Goal: Book appointment/travel/reservation

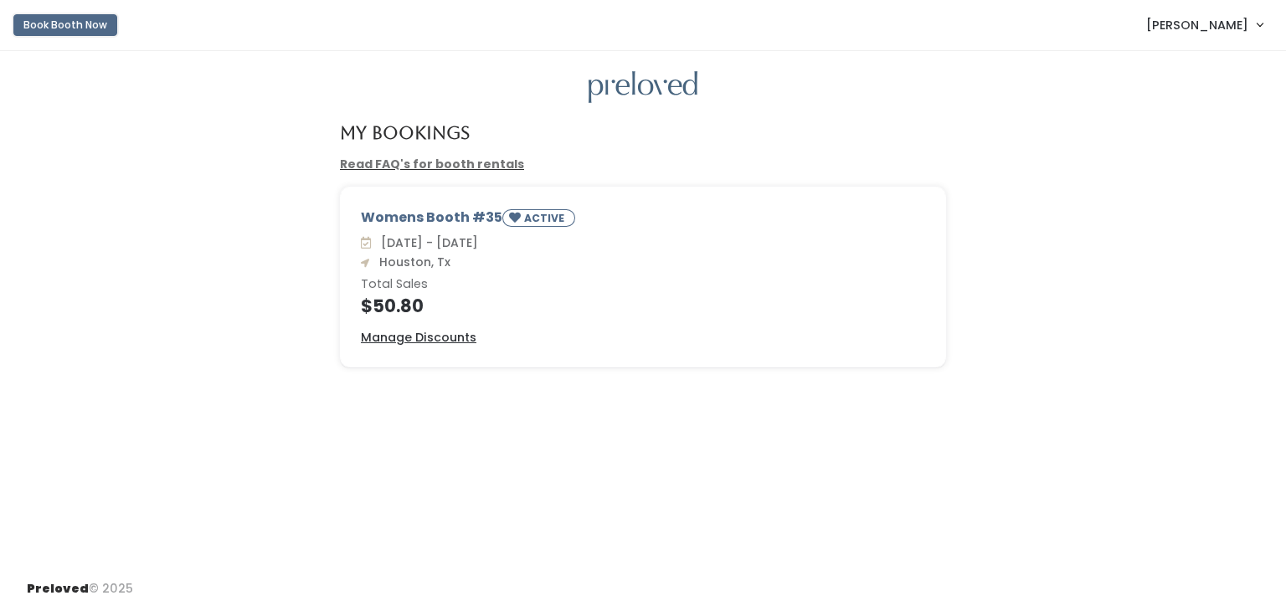
click at [62, 26] on button "Book Booth Now" at bounding box center [65, 25] width 104 height 22
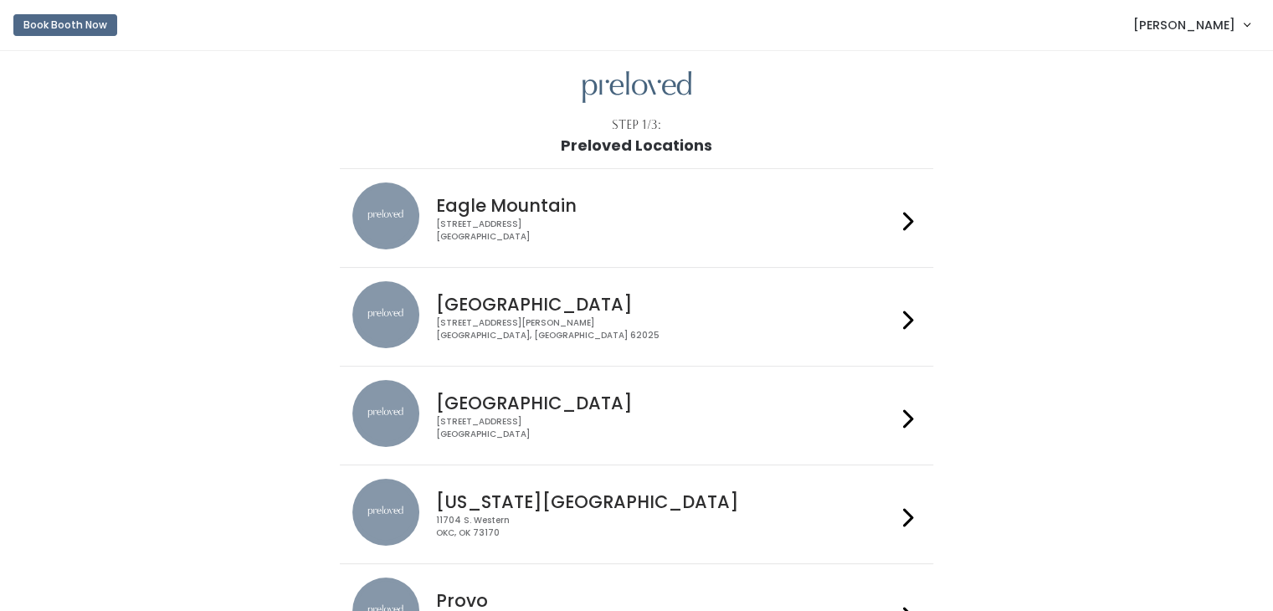
click at [504, 406] on h4 "[GEOGRAPHIC_DATA]" at bounding box center [666, 403] width 460 height 19
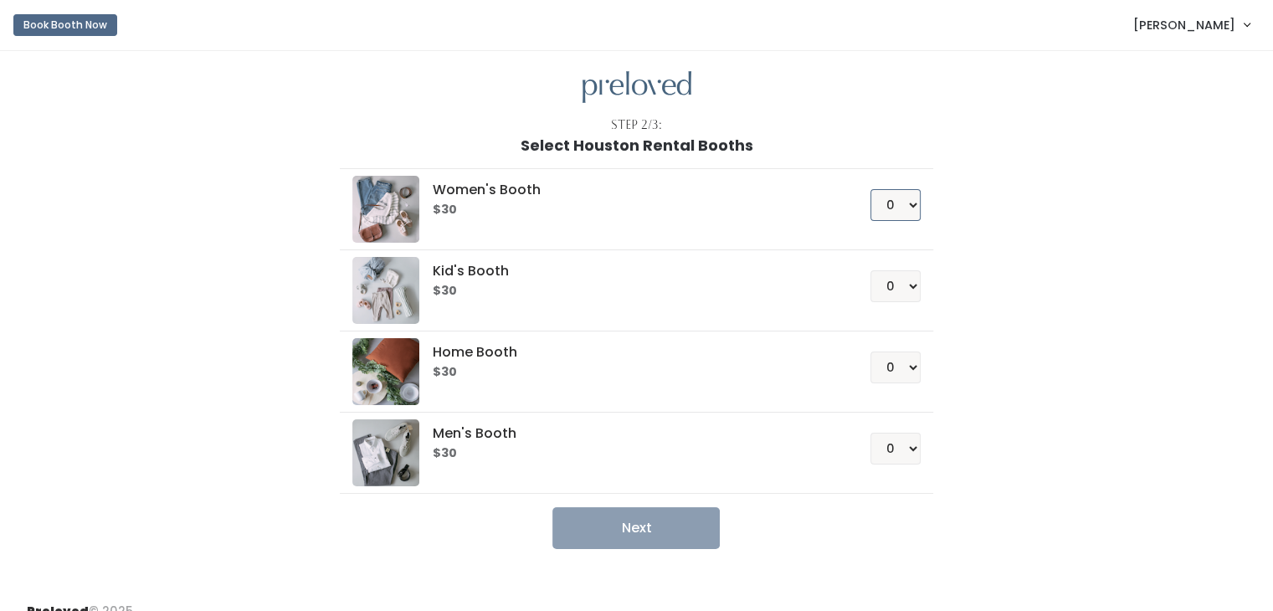
click at [907, 204] on select "0 1 2 3 4" at bounding box center [896, 205] width 50 height 32
select select "1"
click at [871, 189] on select "0 1 2 3 4" at bounding box center [896, 205] width 50 height 32
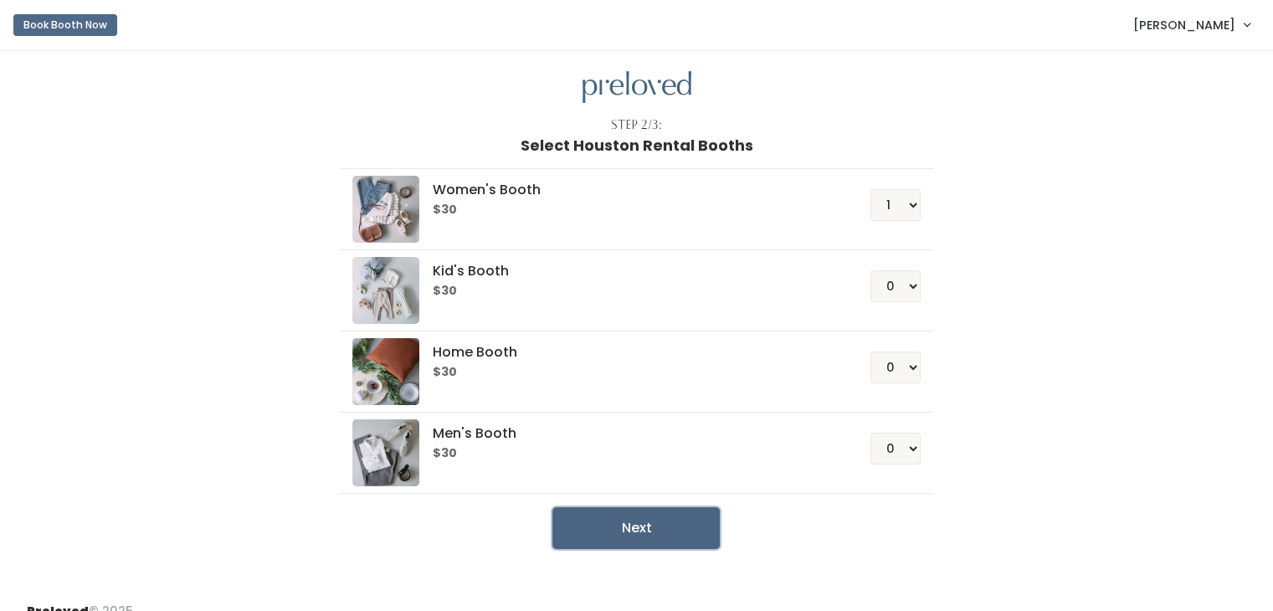
click at [629, 526] on button "Next" at bounding box center [636, 528] width 167 height 42
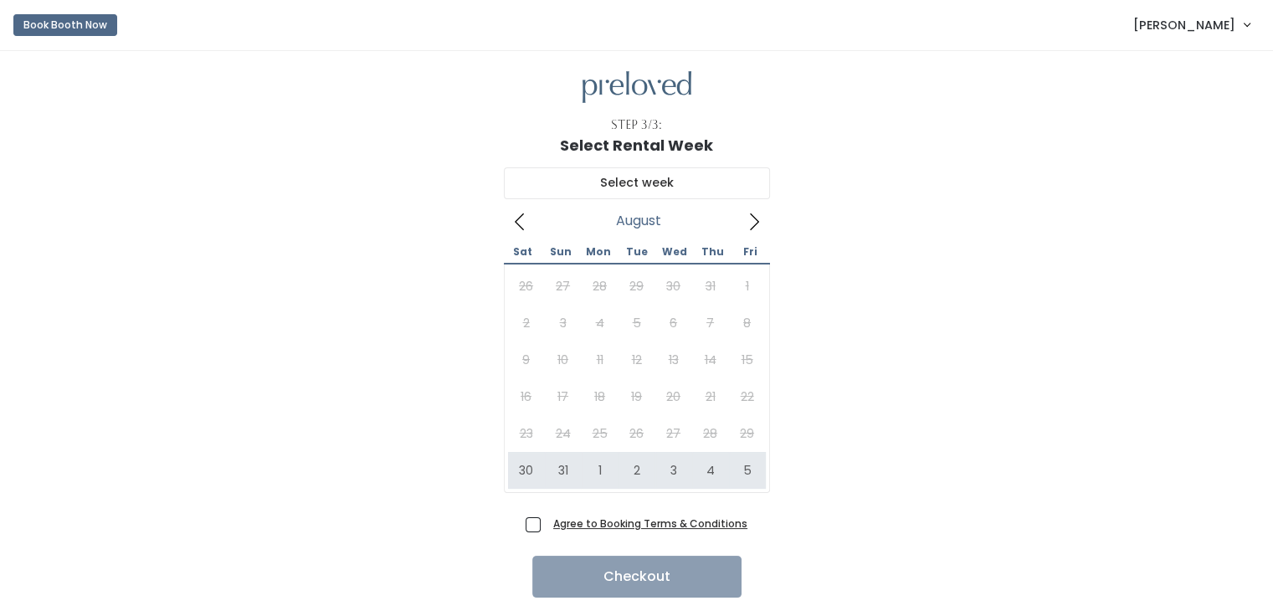
click at [547, 521] on span "Agree to Booking Terms & Conditions" at bounding box center [647, 523] width 201 height 17
click at [547, 521] on input "Agree to Booking Terms & Conditions" at bounding box center [552, 520] width 11 height 11
checkbox input "true"
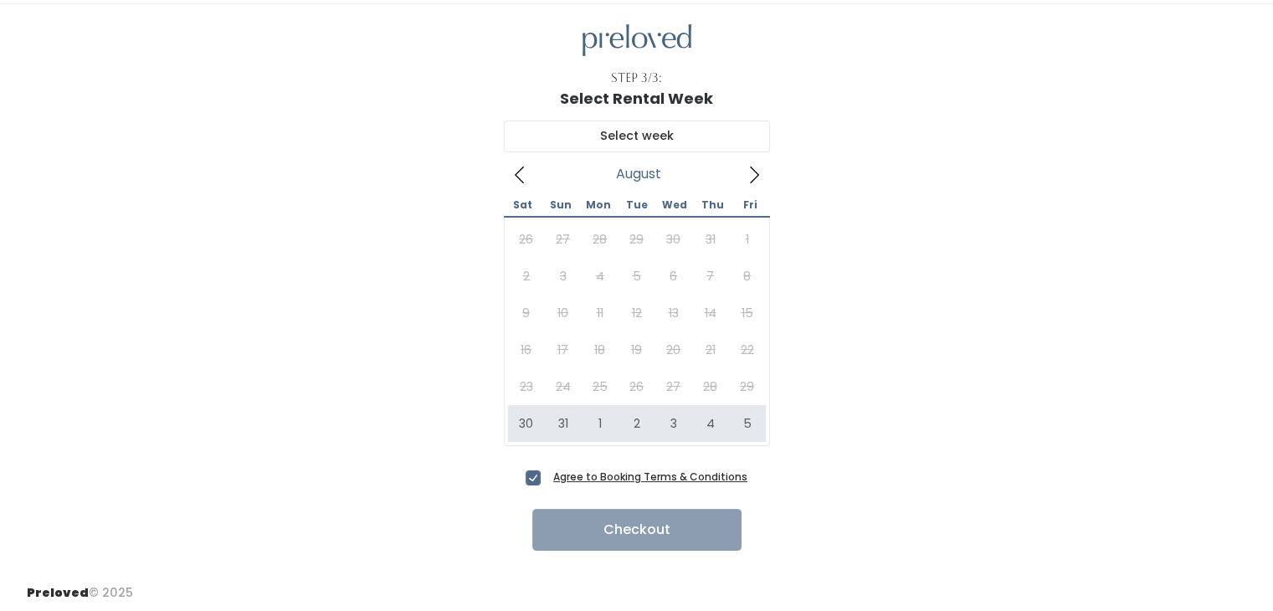
scroll to position [50, 0]
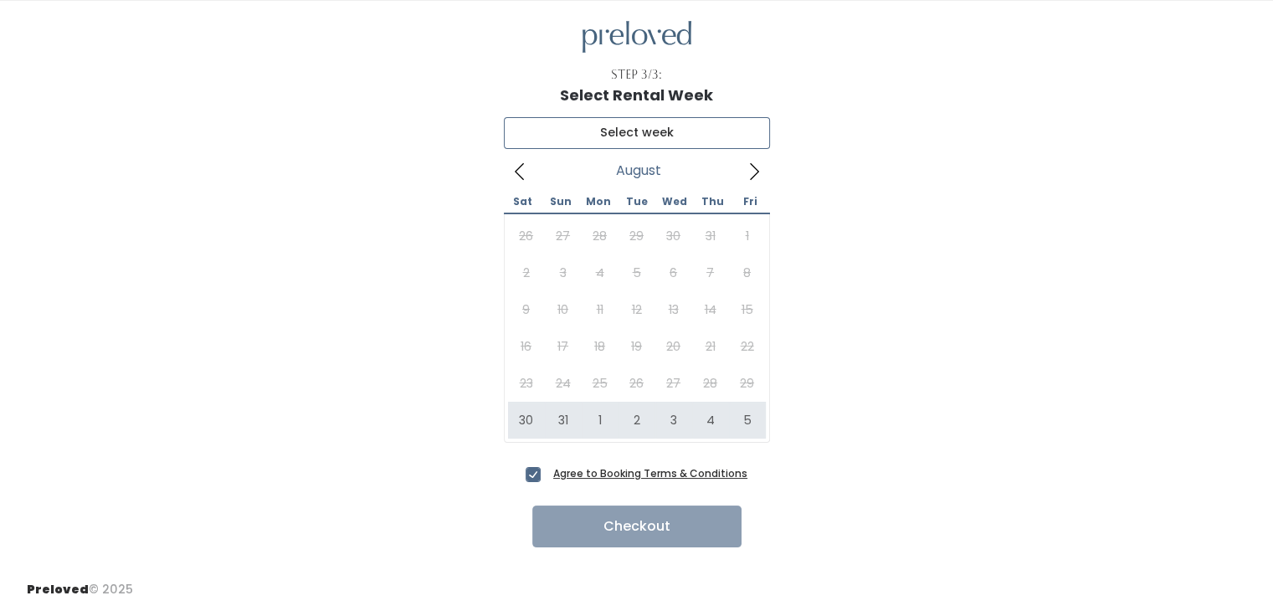
type input "August 30 to September 5"
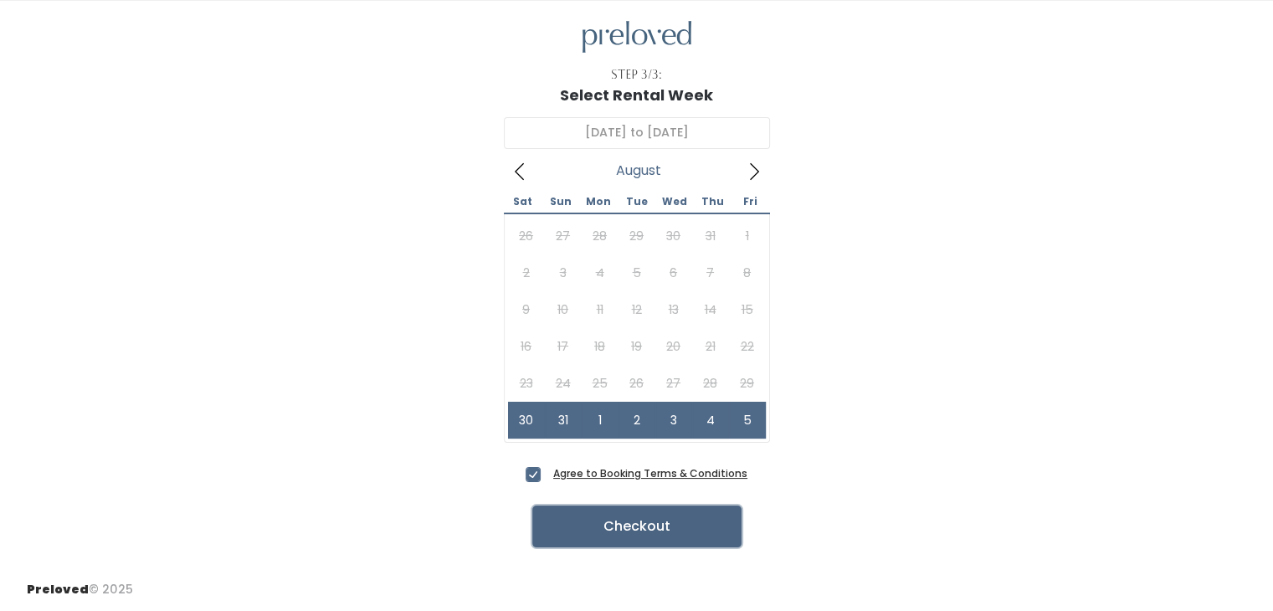
click at [640, 532] on button "Checkout" at bounding box center [637, 527] width 209 height 42
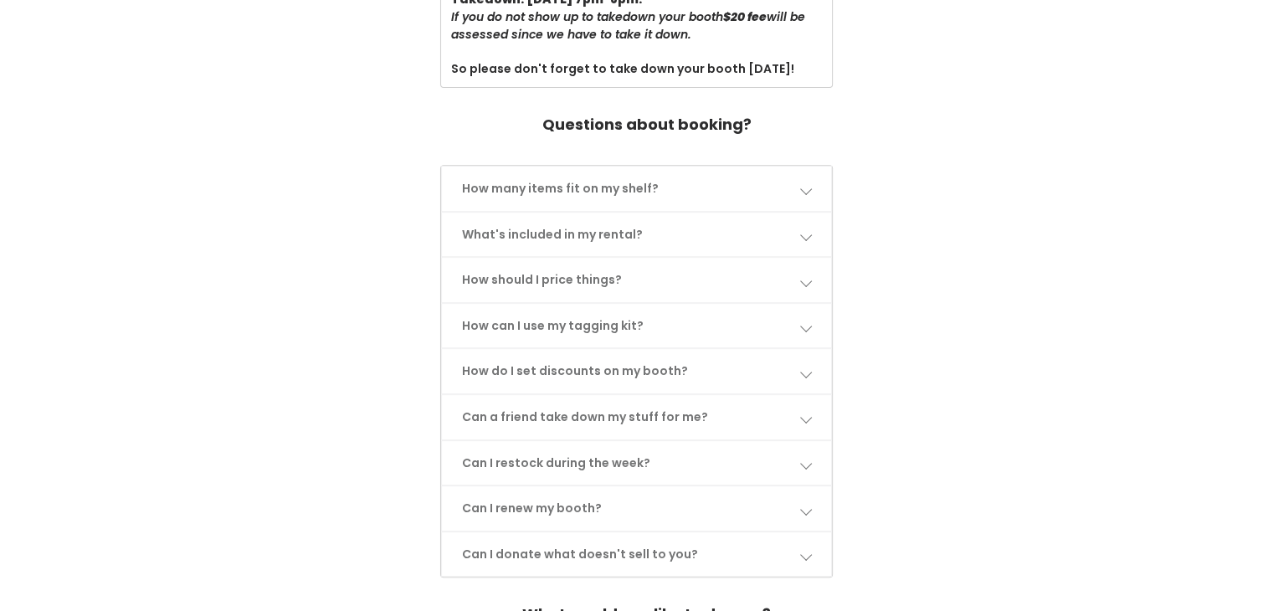
scroll to position [687, 0]
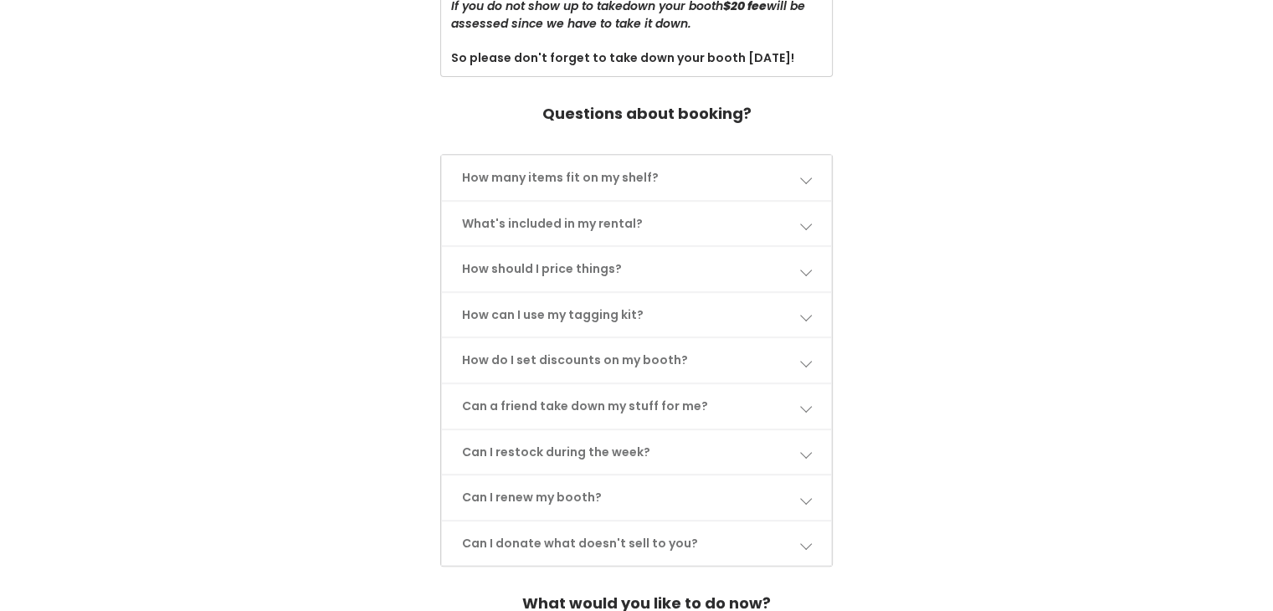
click at [802, 265] on span at bounding box center [806, 270] width 12 height 12
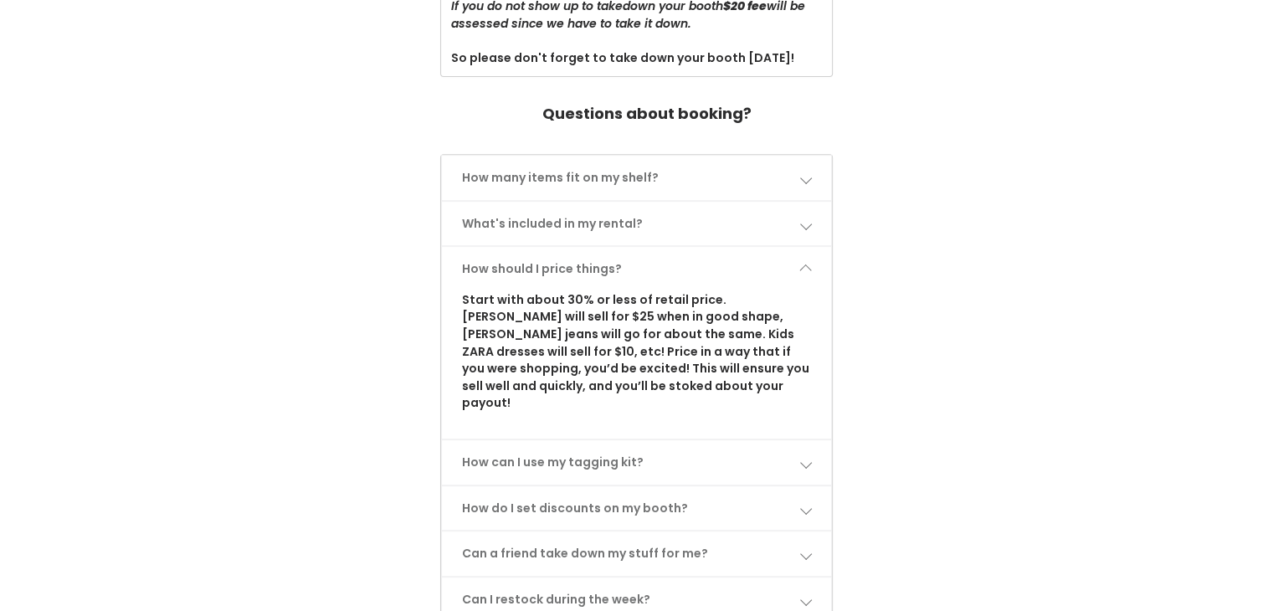
click at [802, 265] on span at bounding box center [806, 270] width 12 height 12
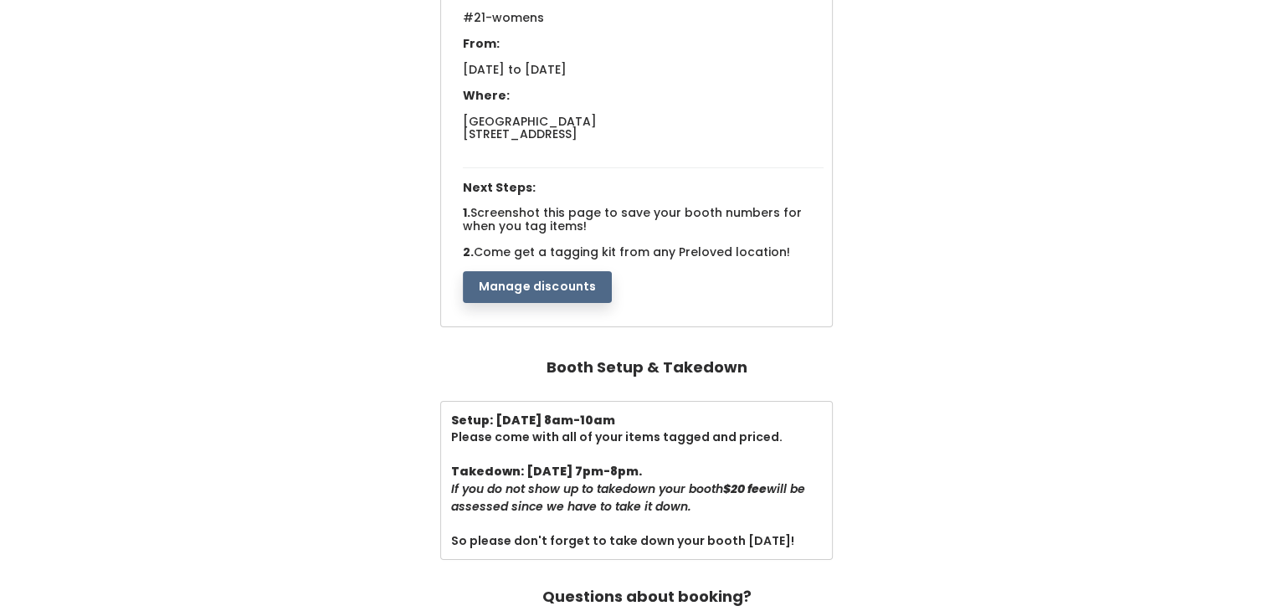
scroll to position [201, 0]
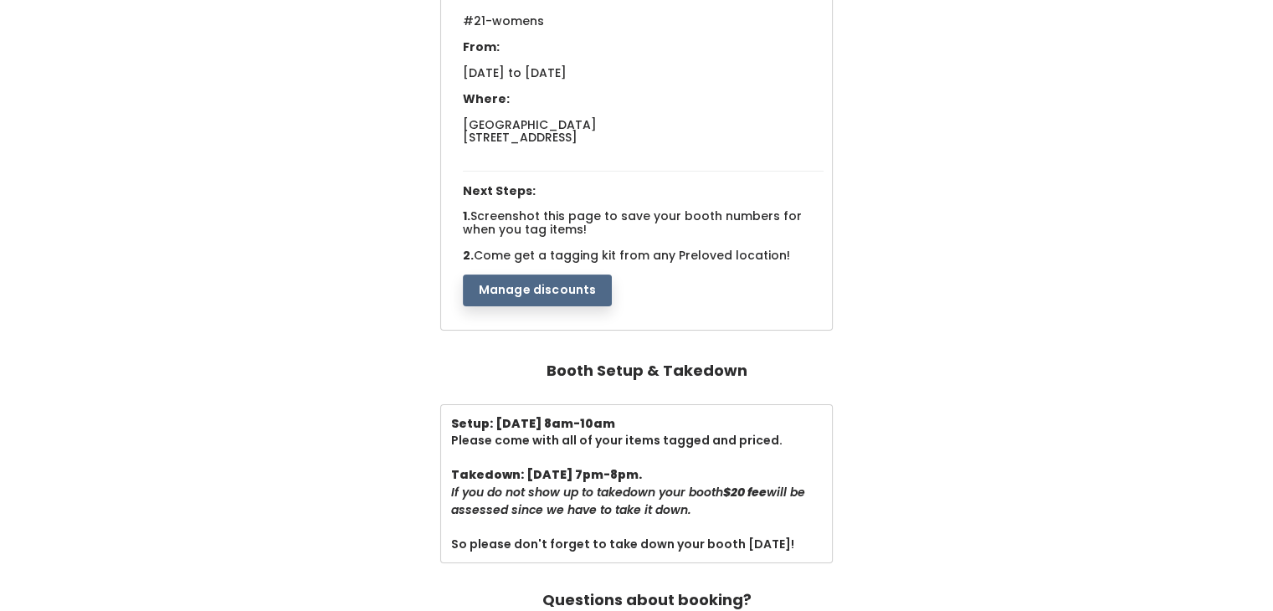
click at [539, 286] on button "Manage discounts" at bounding box center [538, 291] width 150 height 32
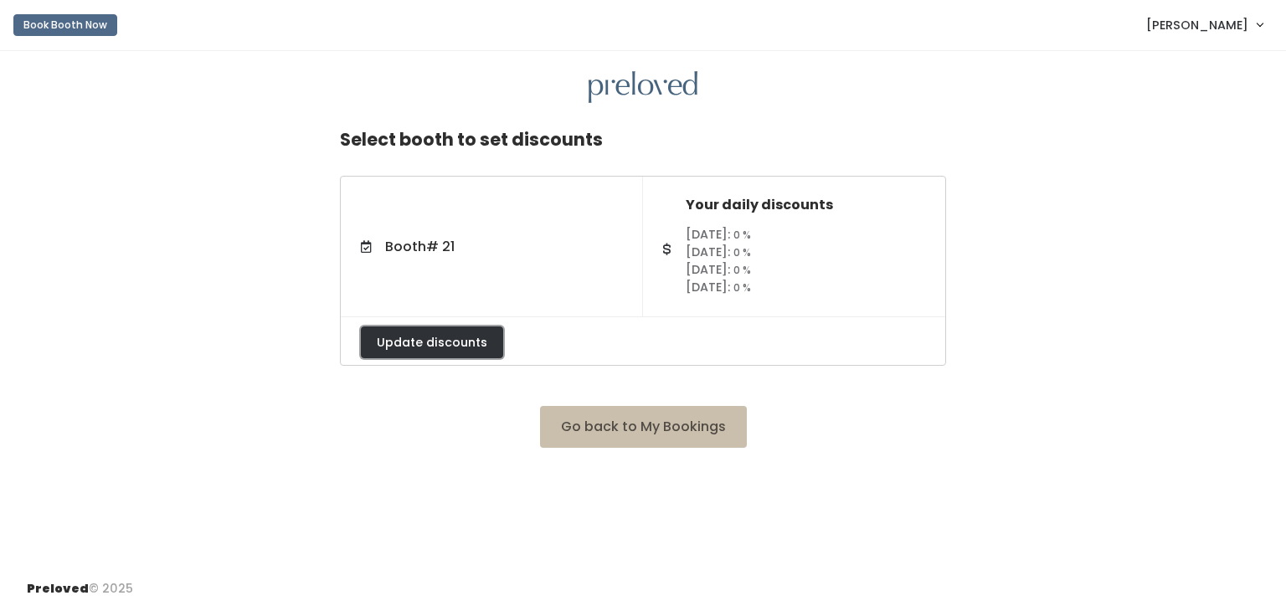
click at [404, 337] on button "Update discounts" at bounding box center [432, 343] width 142 height 32
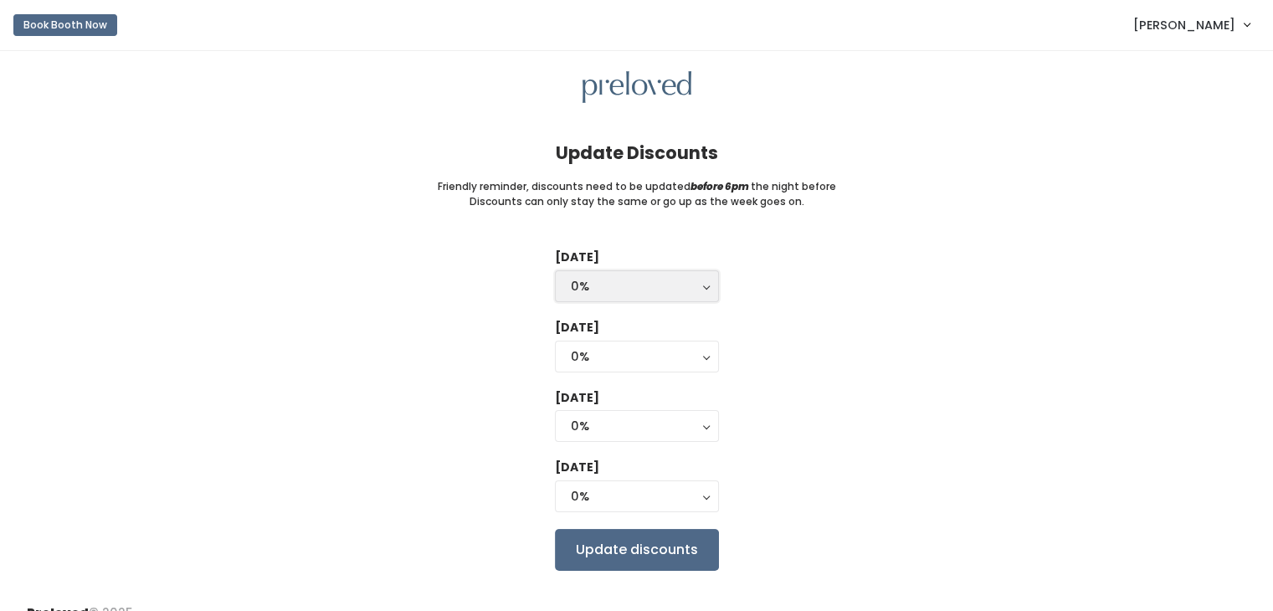
click at [671, 296] on button "0%" at bounding box center [637, 286] width 164 height 32
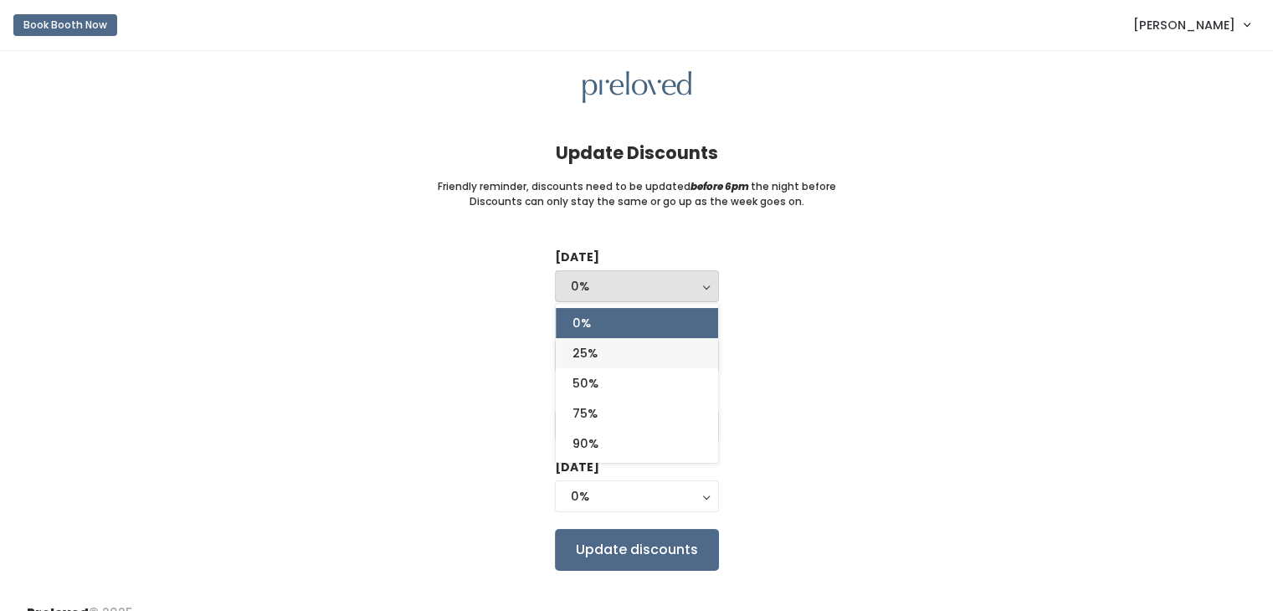
click at [661, 347] on link "25%" at bounding box center [637, 353] width 162 height 30
select select "25%"
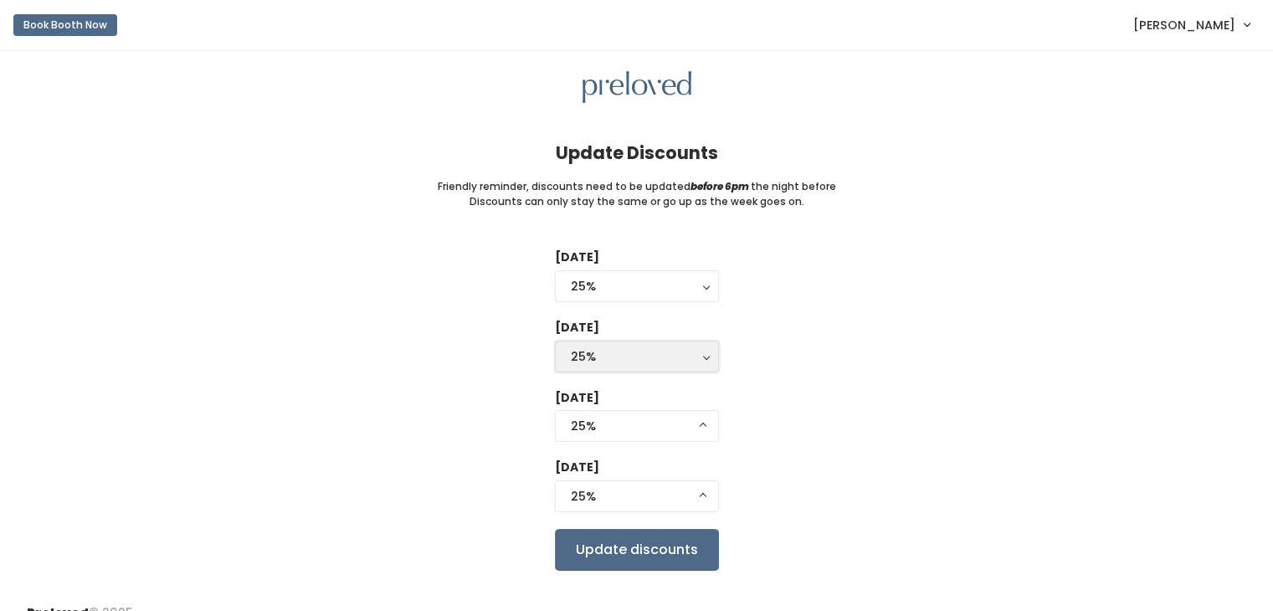
click at [661, 347] on div "25%" at bounding box center [637, 356] width 132 height 18
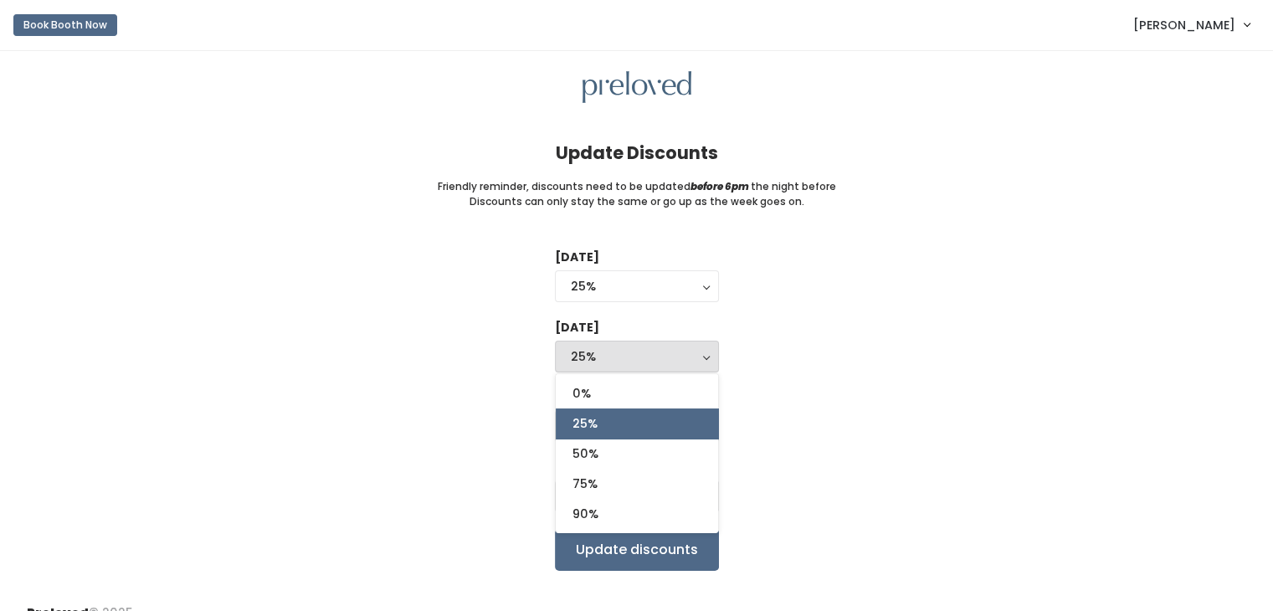
click at [661, 347] on div "25%" at bounding box center [637, 356] width 132 height 18
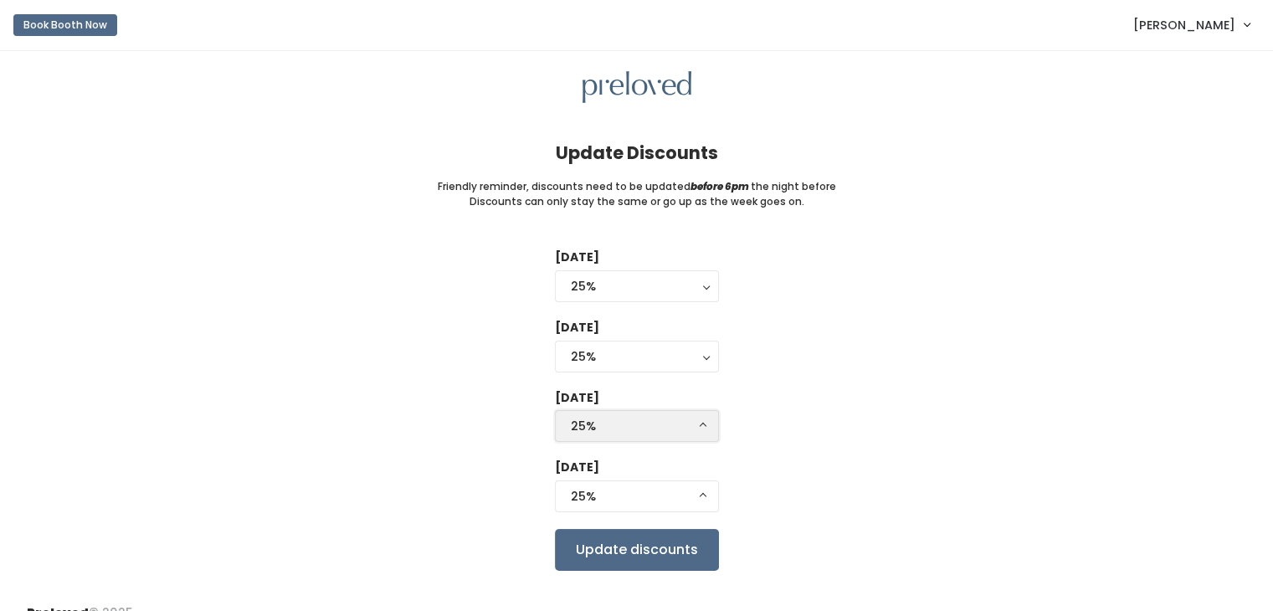
click at [640, 422] on div "25%" at bounding box center [637, 426] width 132 height 18
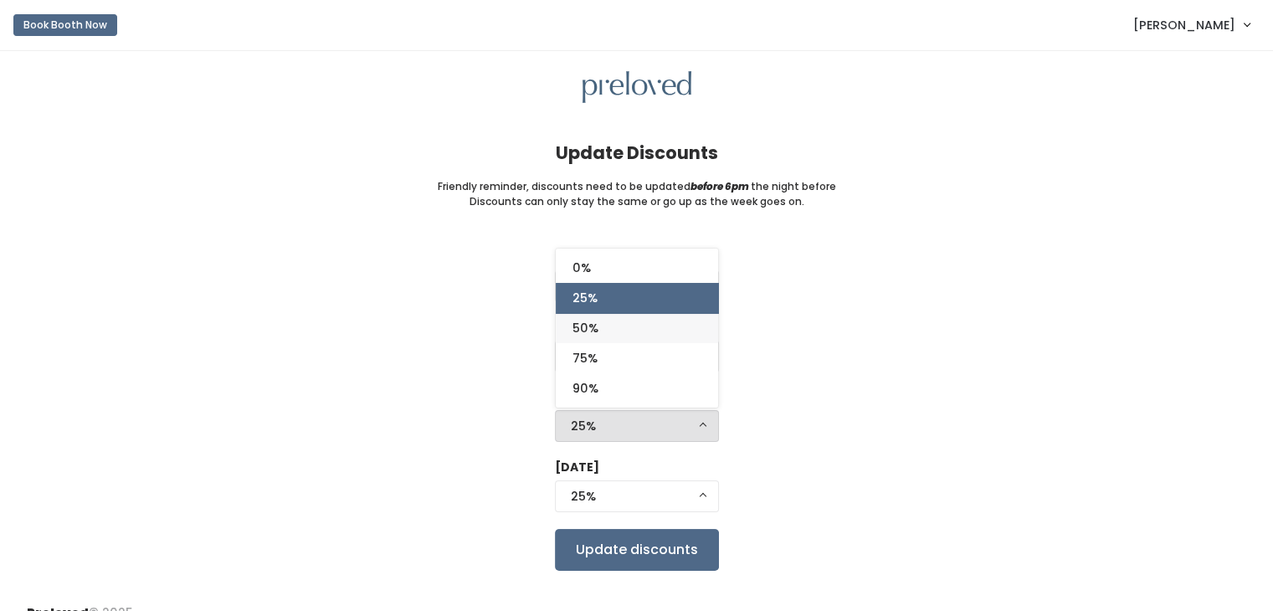
click at [634, 325] on link "50%" at bounding box center [637, 328] width 162 height 30
select select "50%"
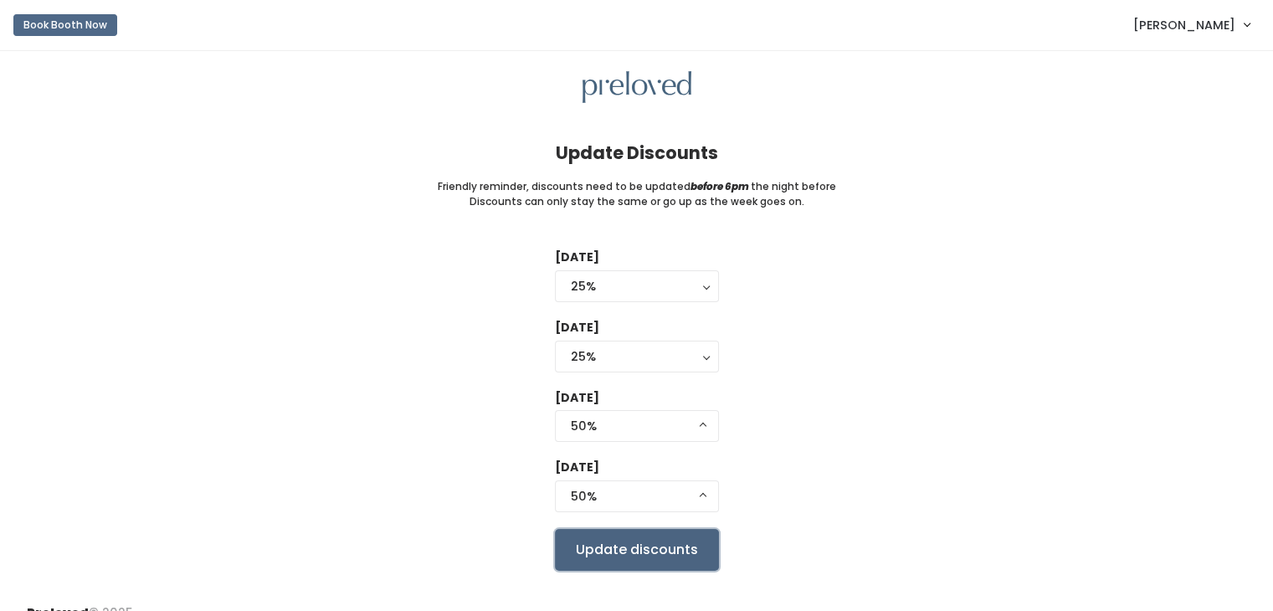
click at [666, 556] on input "Update discounts" at bounding box center [637, 550] width 164 height 42
